Goal: Complete application form

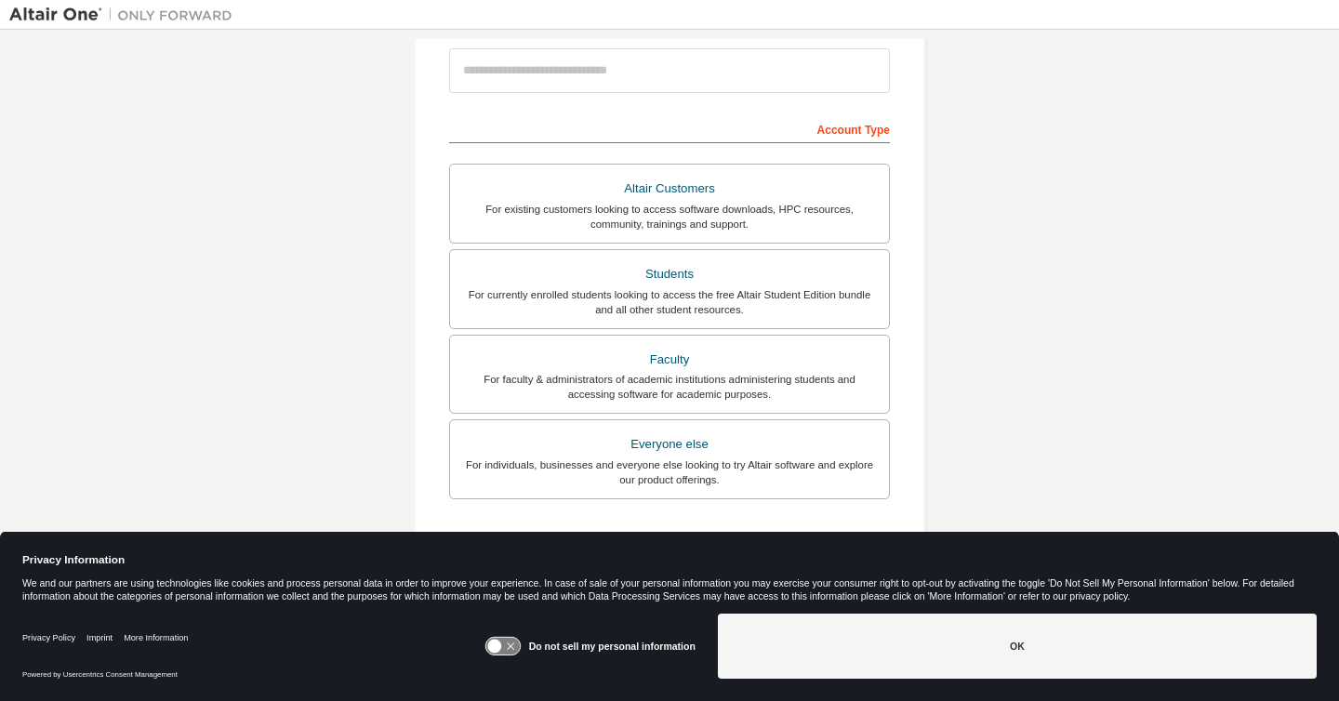
scroll to position [223, 0]
click at [613, 299] on div "For currently enrolled students looking to access the free Altair Student Editi…" at bounding box center [669, 300] width 417 height 30
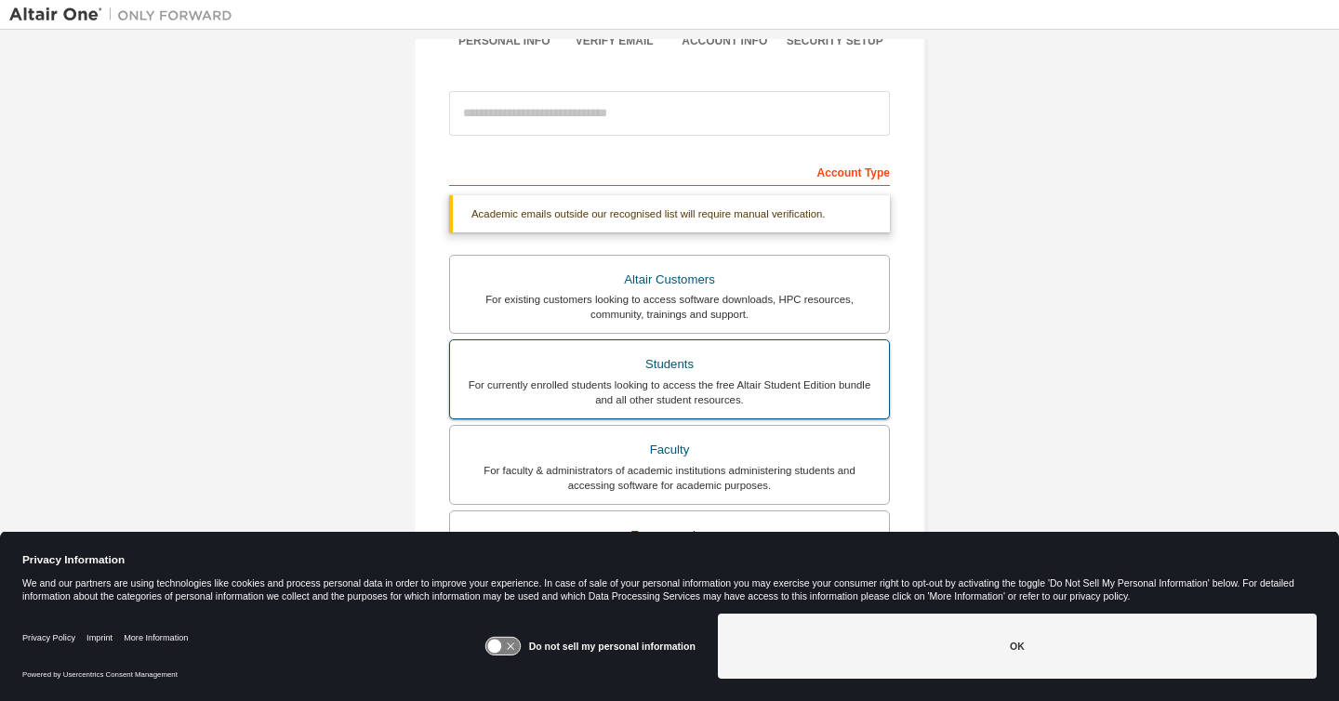
scroll to position [167, 0]
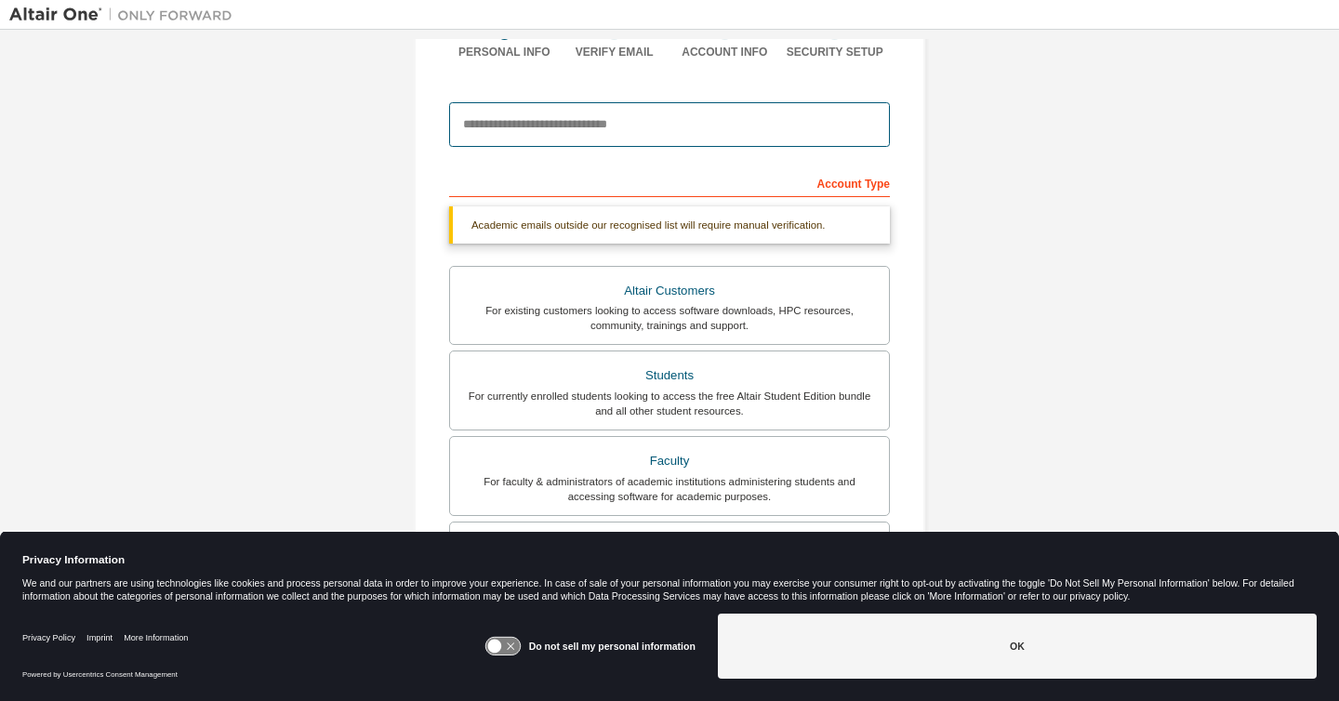
click at [638, 117] on input "email" at bounding box center [669, 124] width 441 height 45
type input "**********"
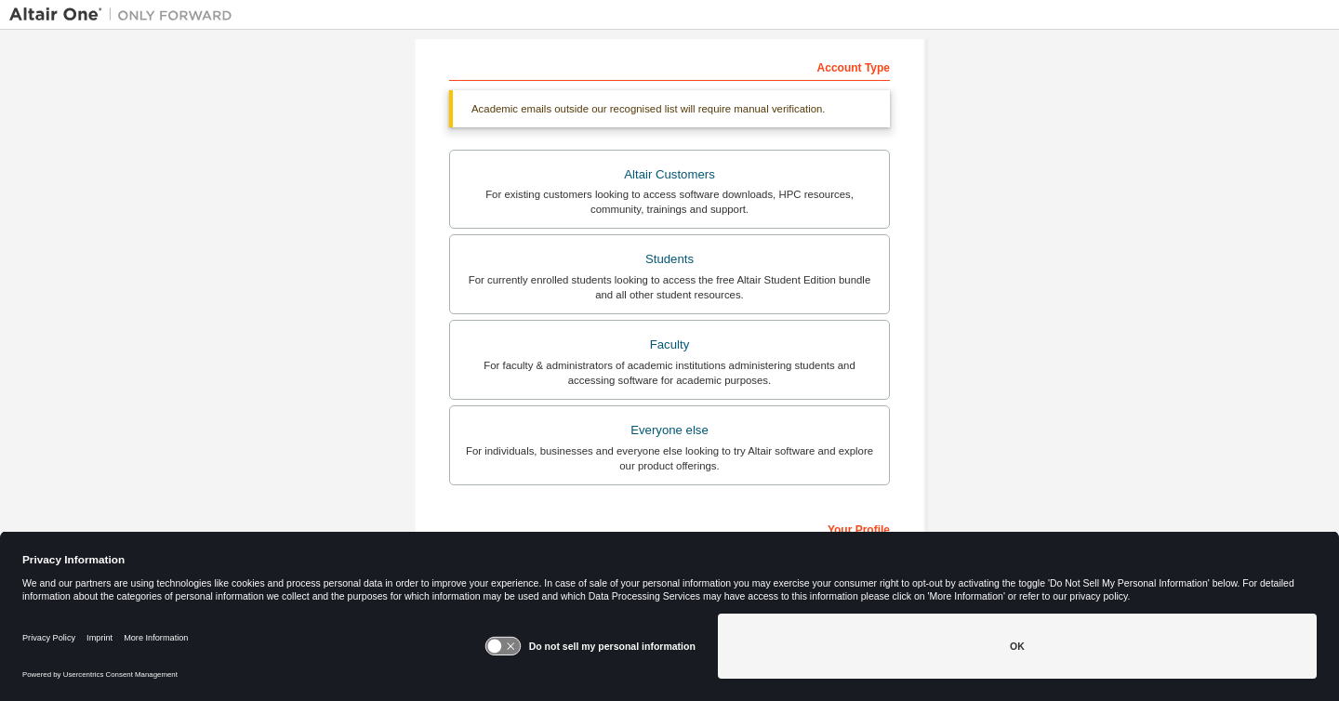
scroll to position [434, 0]
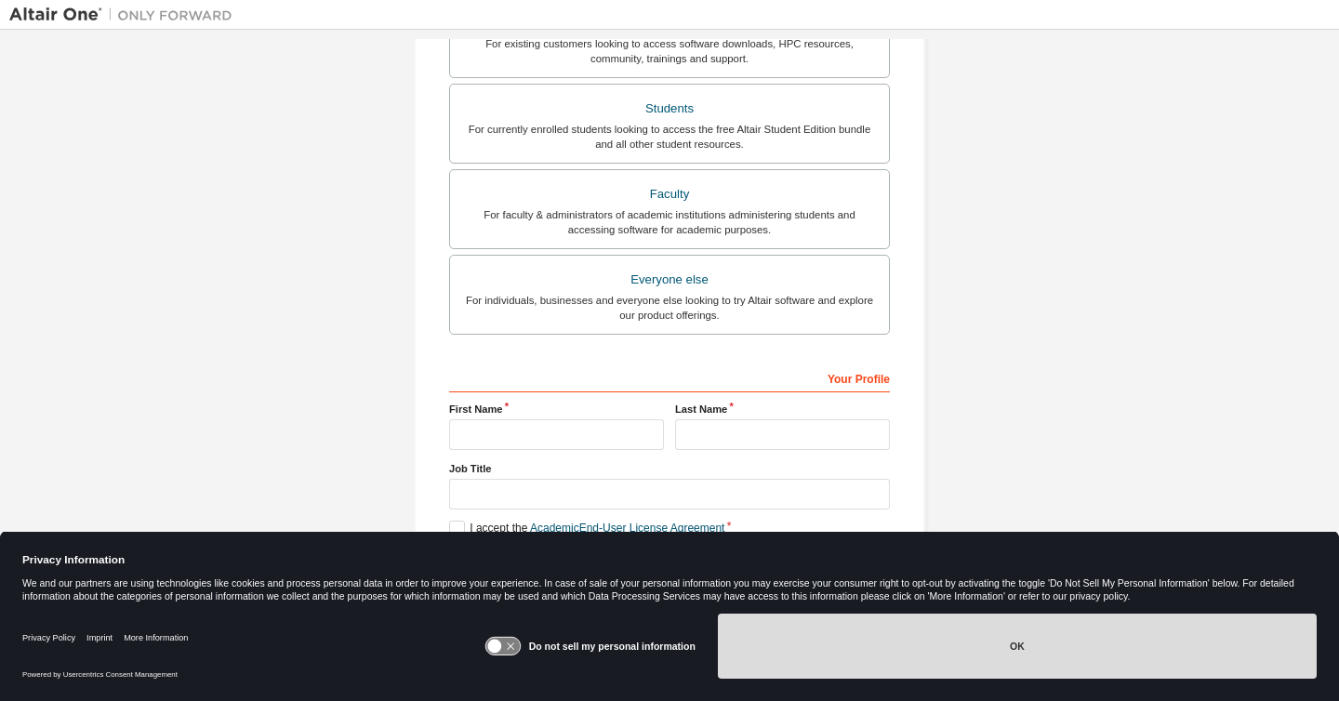
click at [993, 631] on button "OK" at bounding box center [1017, 646] width 599 height 65
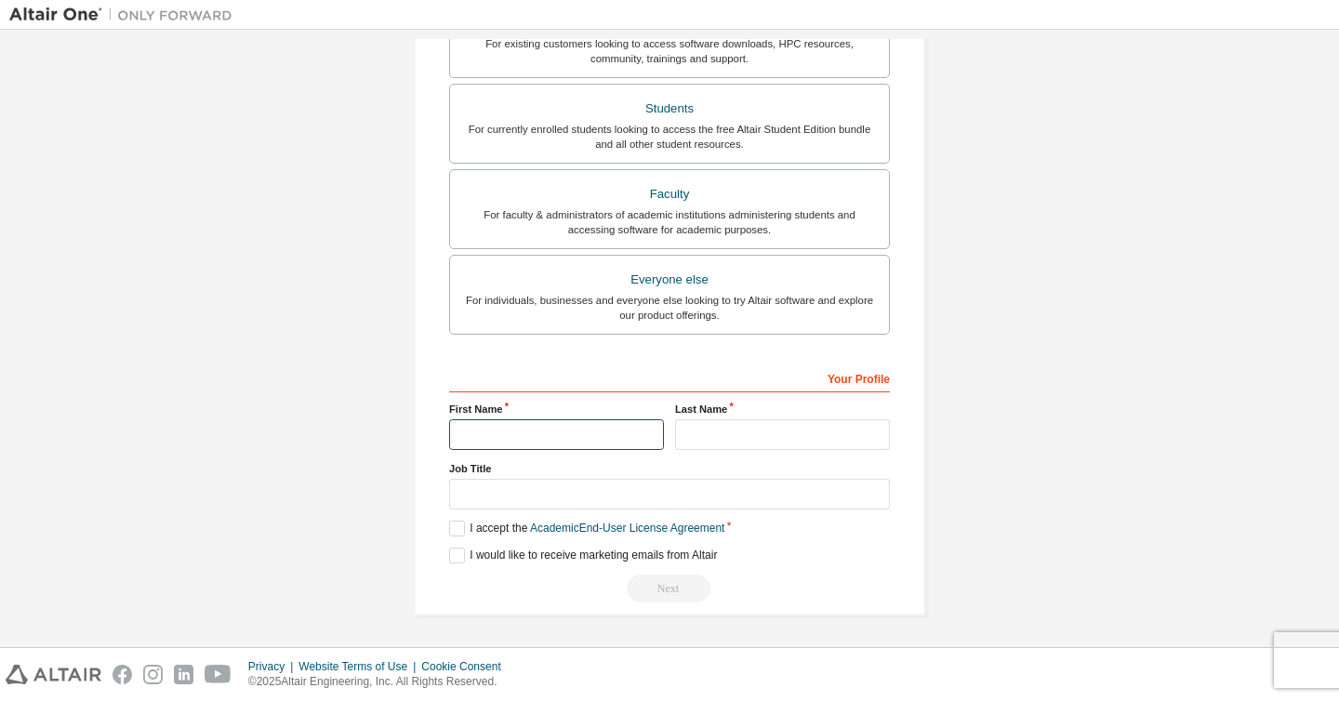
click at [639, 434] on input "text" at bounding box center [556, 434] width 215 height 31
type input "******"
type input "*********"
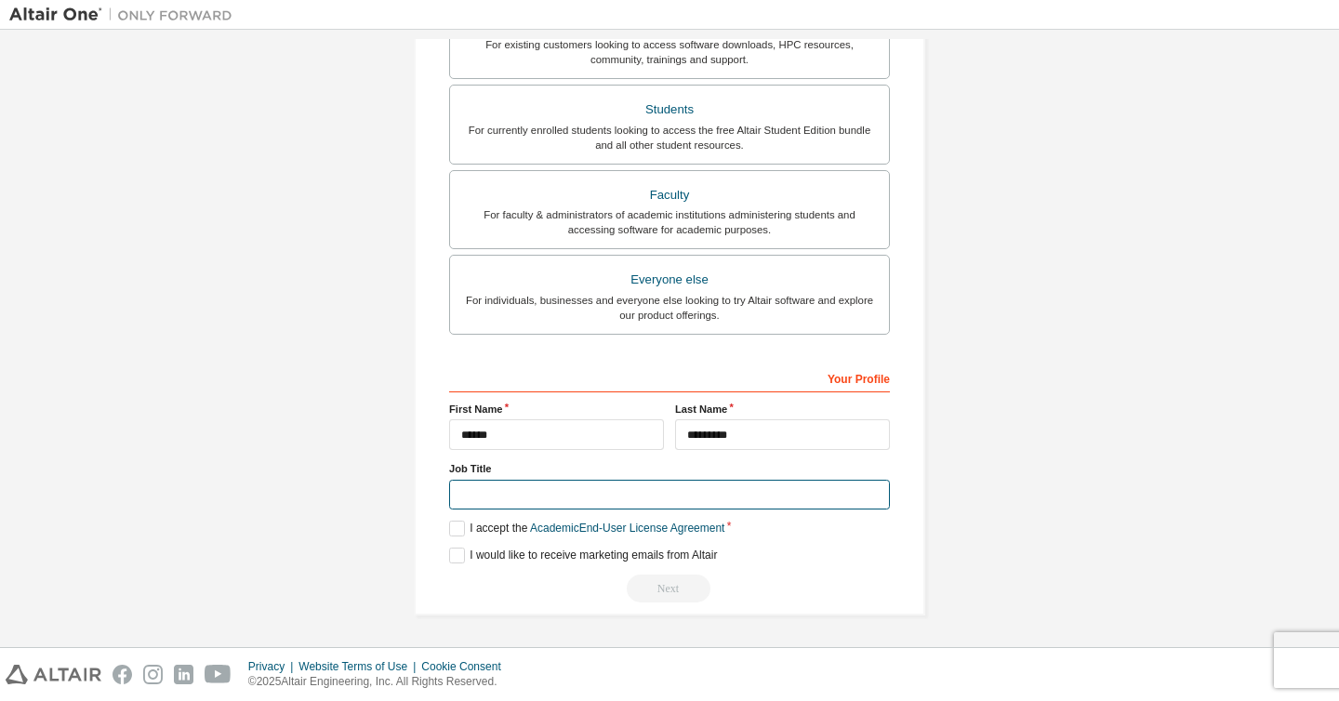
click at [578, 491] on input "text" at bounding box center [669, 495] width 441 height 31
type input "**********"
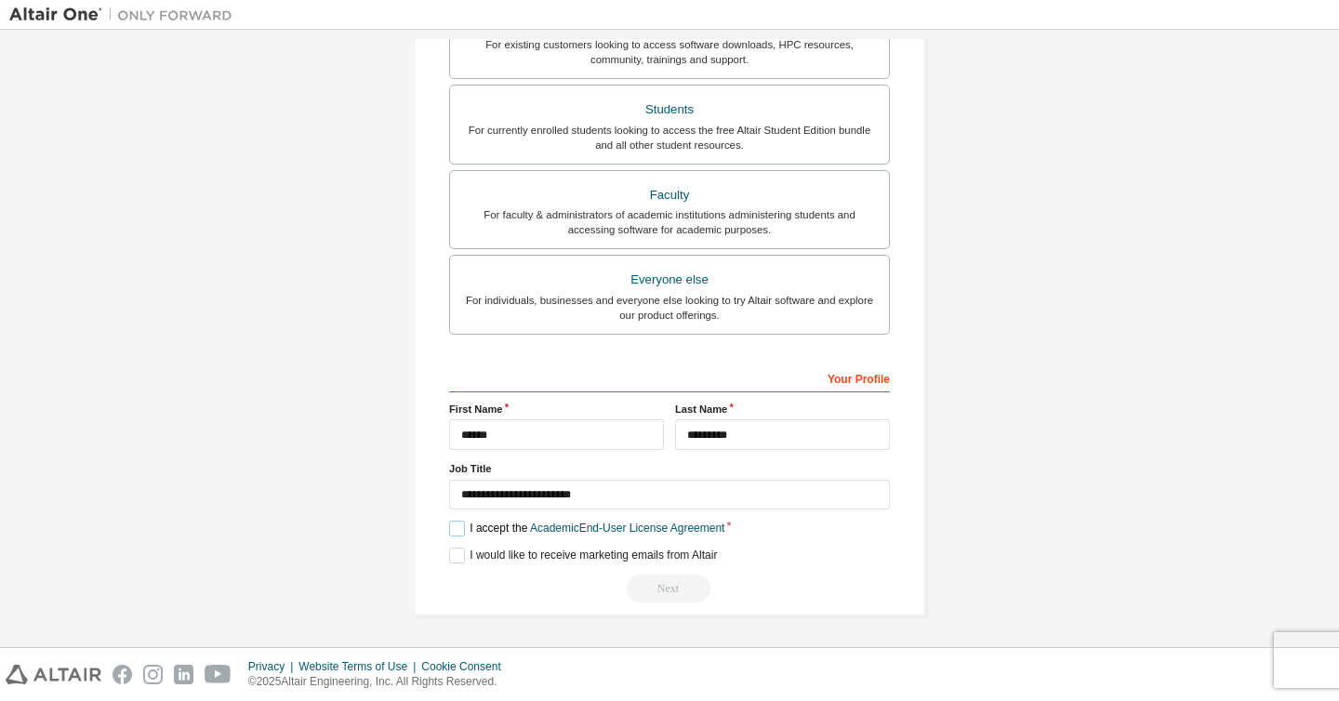
click at [450, 524] on label "I accept the Academic End-User License Agreement" at bounding box center [586, 529] width 275 height 16
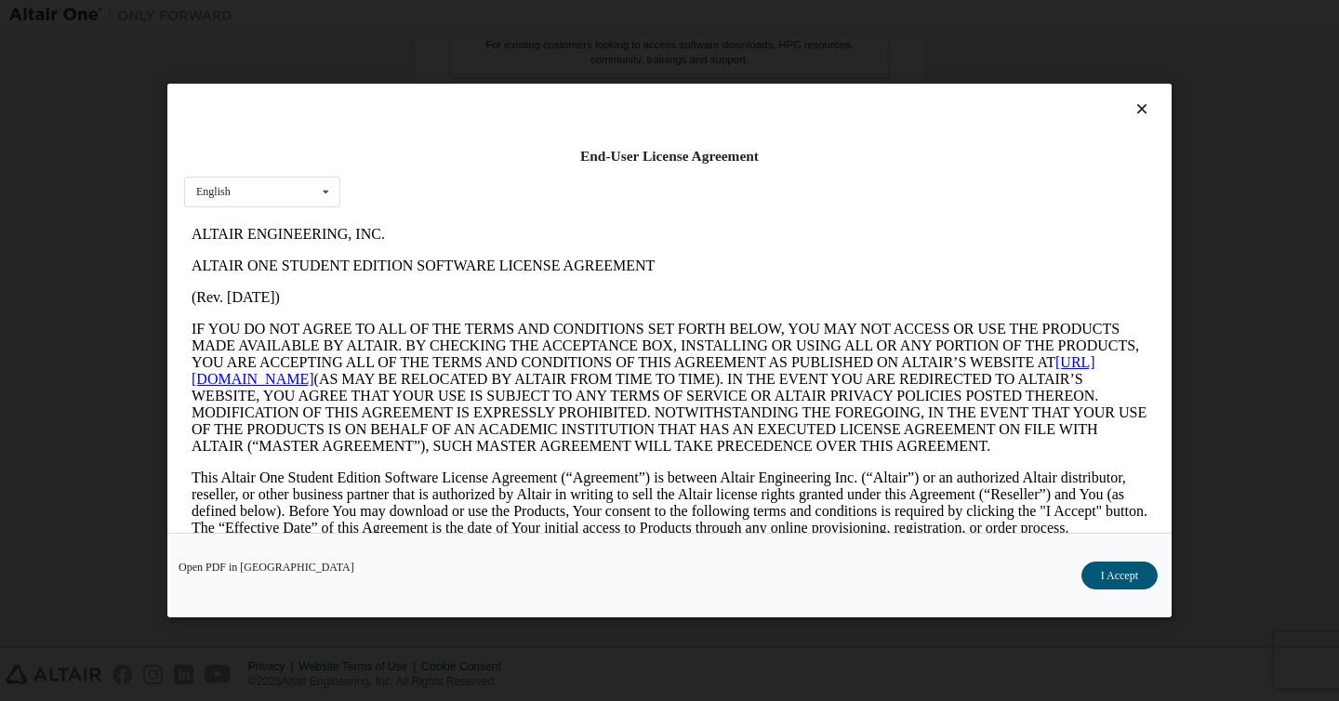
scroll to position [0, 0]
click at [1136, 573] on button "I Accept" at bounding box center [1120, 576] width 76 height 28
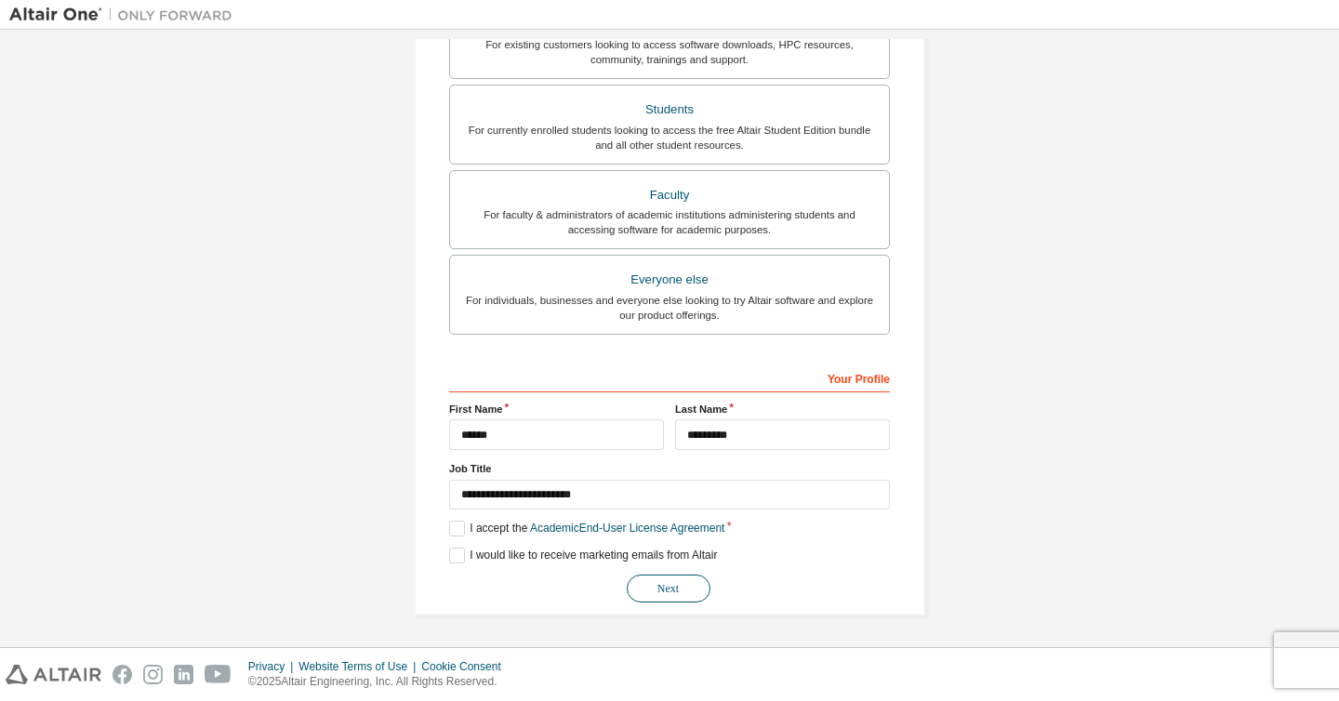
click at [670, 592] on button "Next" at bounding box center [669, 589] width 84 height 28
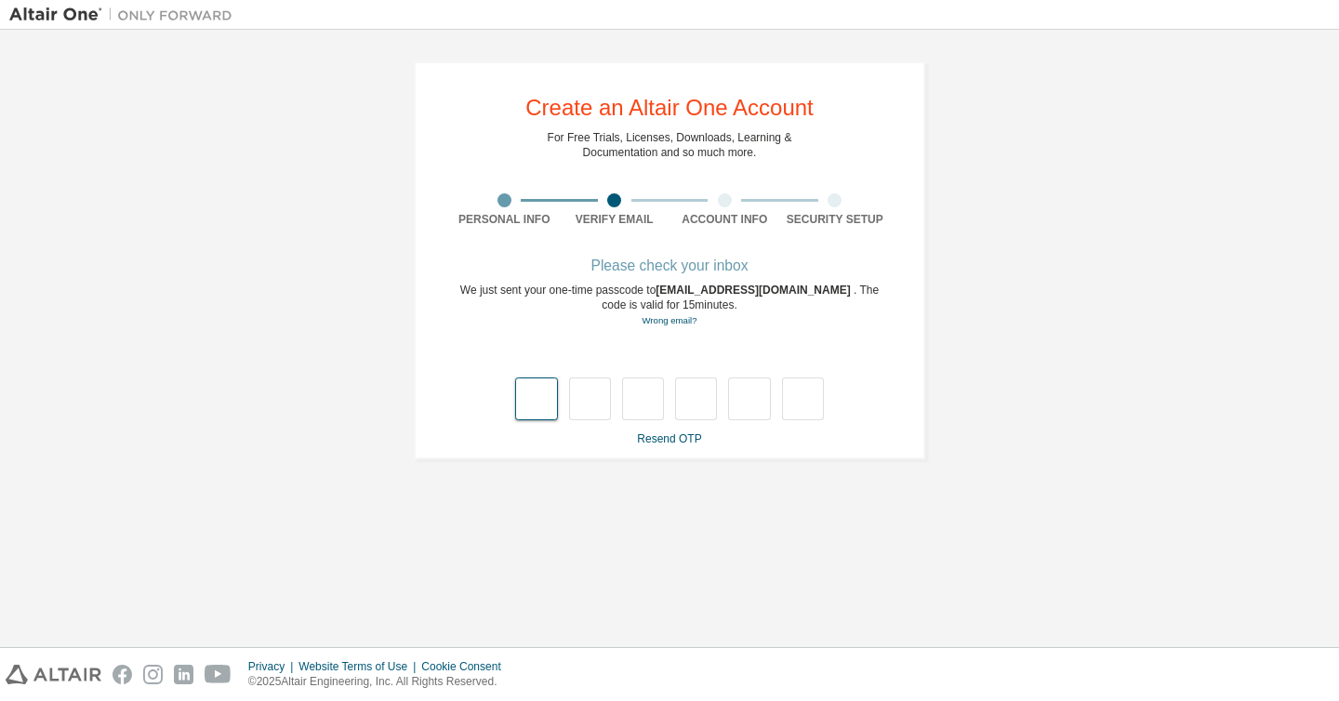
type input "*"
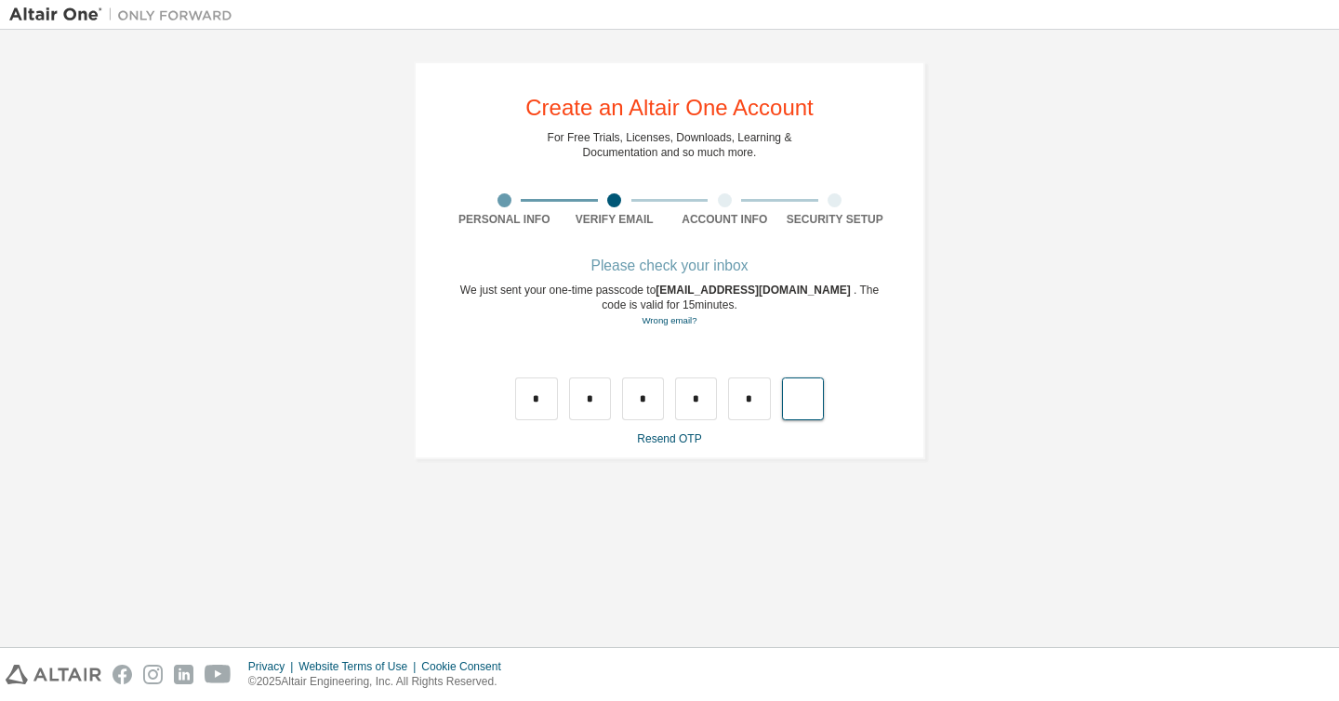
type input "*"
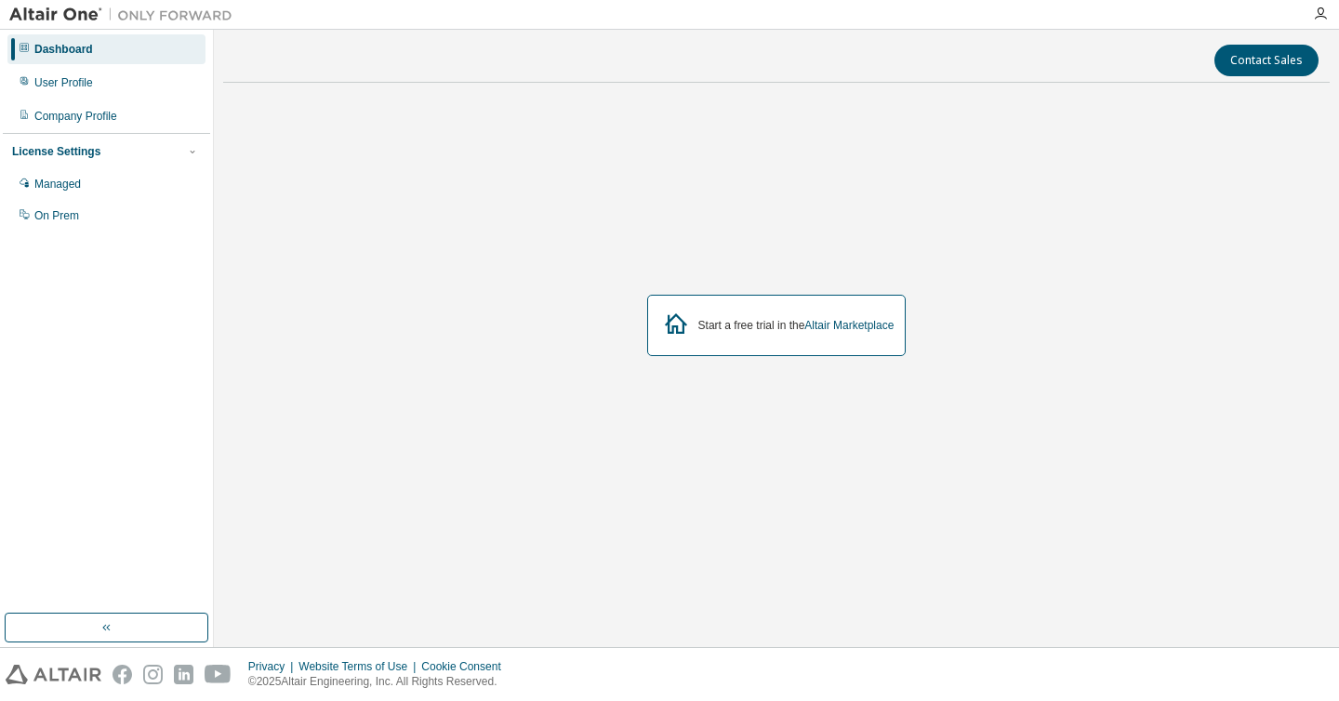
click at [1311, 19] on div at bounding box center [1320, 14] width 37 height 15
click at [1318, 18] on icon "button" at bounding box center [1320, 14] width 15 height 15
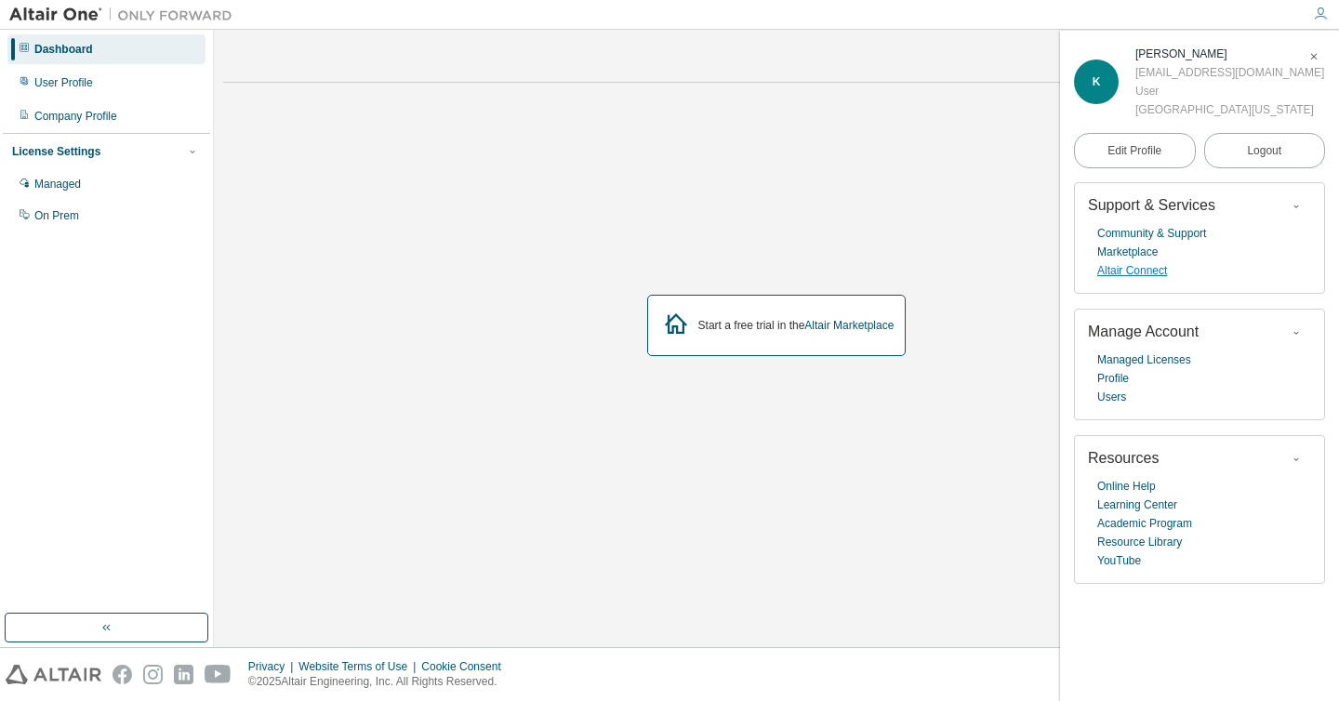
click at [1158, 273] on link "Altair Connect" at bounding box center [1132, 270] width 70 height 19
